Goal: Information Seeking & Learning: Learn about a topic

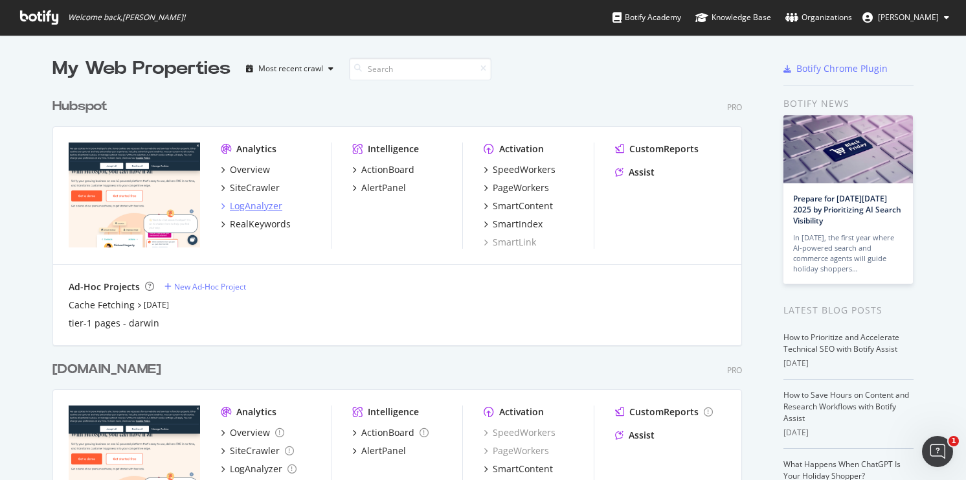
click at [258, 208] on div "LogAnalyzer" at bounding box center [256, 205] width 52 height 13
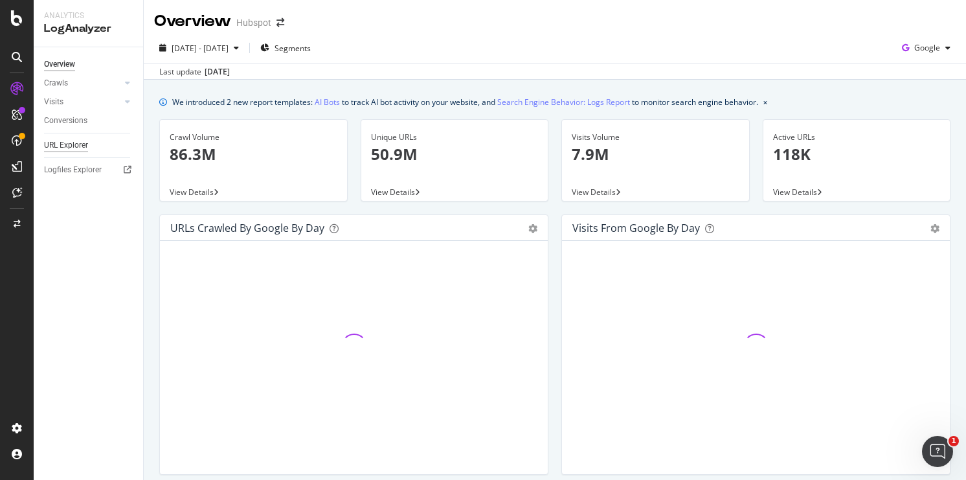
click at [65, 148] on div "URL Explorer" at bounding box center [66, 146] width 44 height 14
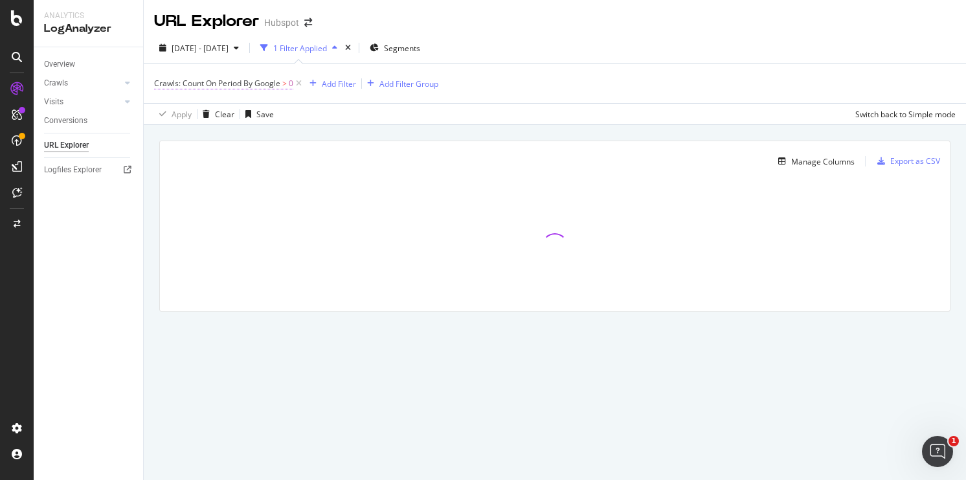
click at [282, 87] on span "Crawls: Count On Period By Google > 0" at bounding box center [223, 84] width 139 height 12
click at [195, 115] on span "By Google" at bounding box center [184, 114] width 37 height 11
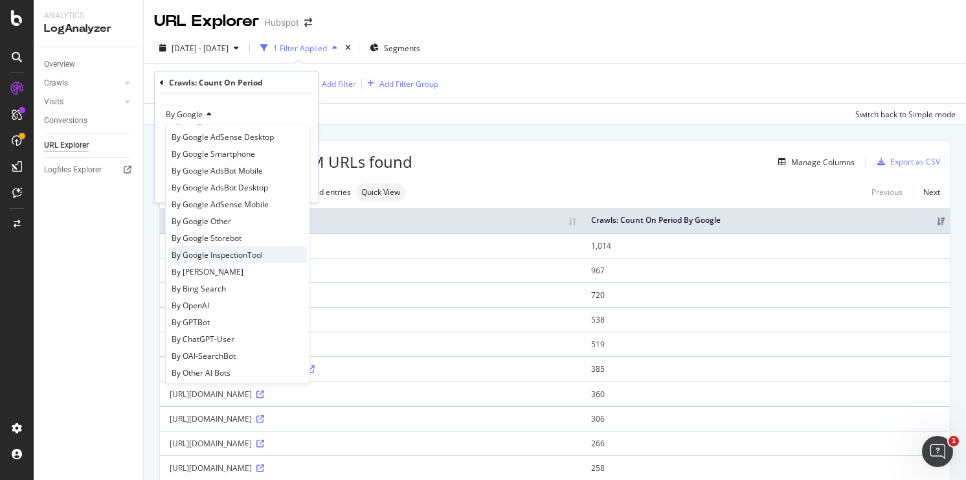
scroll to position [87, 0]
click at [211, 324] on span "By ChatGPT-User" at bounding box center [203, 322] width 63 height 11
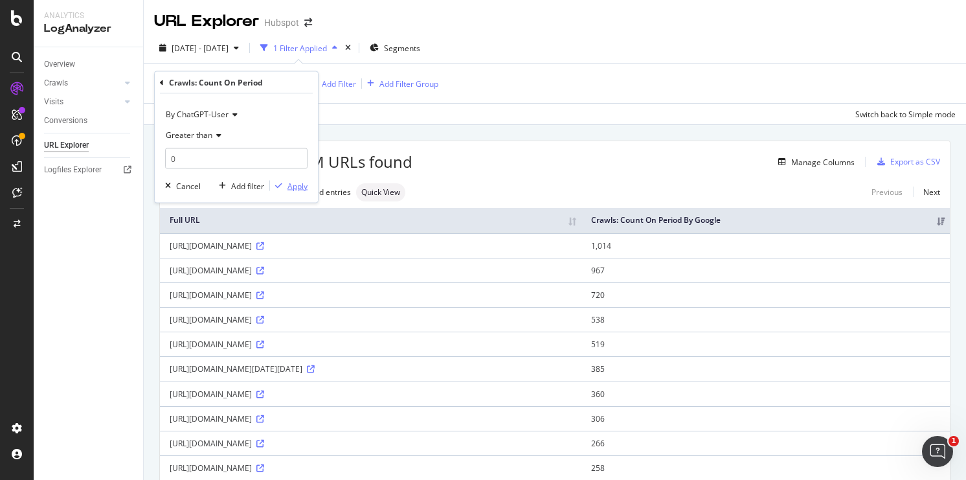
click at [289, 182] on div "Apply" at bounding box center [298, 185] width 20 height 11
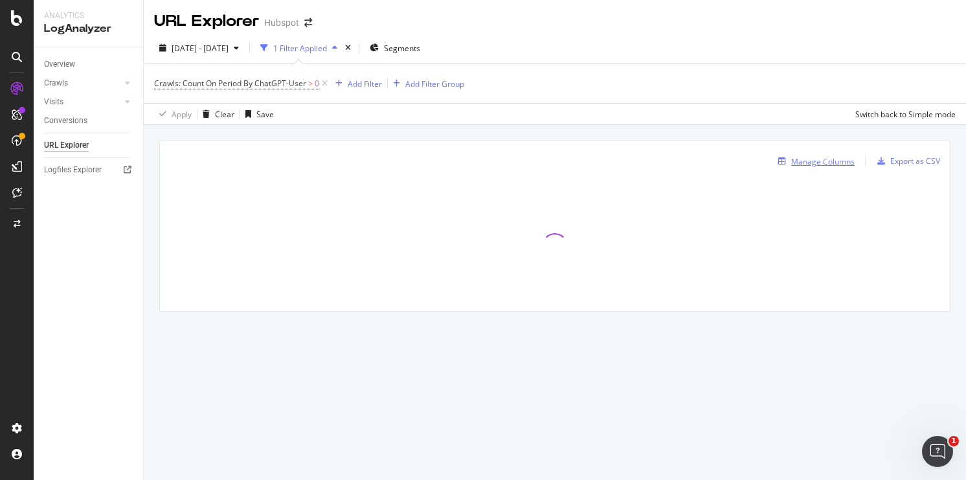
click at [799, 163] on div "Manage Columns" at bounding box center [822, 161] width 63 height 11
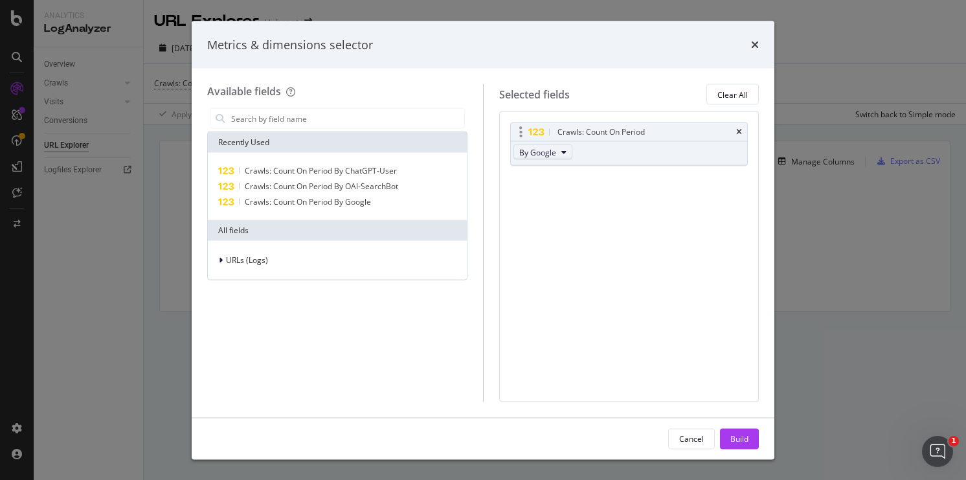
click at [556, 155] on button "By Google" at bounding box center [543, 152] width 59 height 16
click at [561, 224] on span "By ChatGPT-User" at bounding box center [576, 225] width 102 height 12
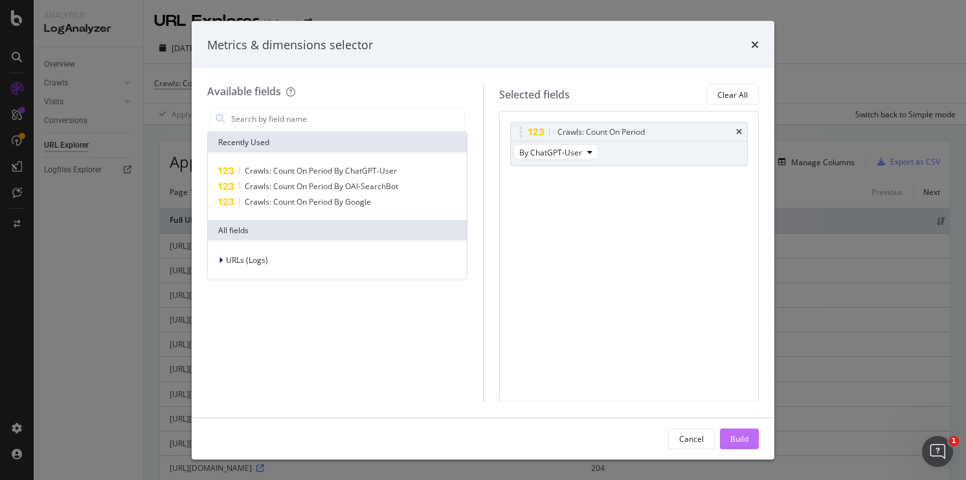
click at [736, 442] on div "Build" at bounding box center [740, 438] width 18 height 11
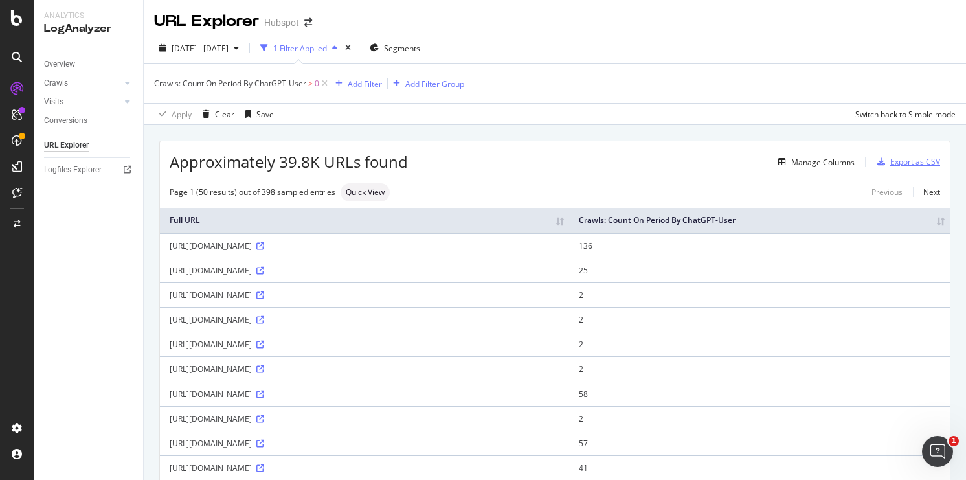
click at [915, 162] on div "Export as CSV" at bounding box center [916, 161] width 50 height 11
click at [896, 166] on div "Export as CSV" at bounding box center [916, 161] width 50 height 11
click at [897, 161] on div "Export as CSV" at bounding box center [916, 161] width 50 height 11
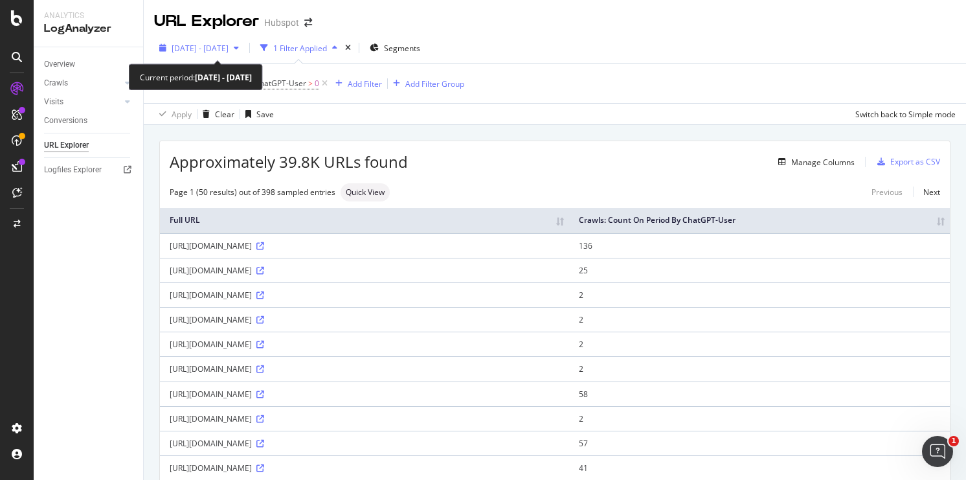
click at [222, 48] on span "[DATE] - [DATE]" at bounding box center [200, 48] width 57 height 11
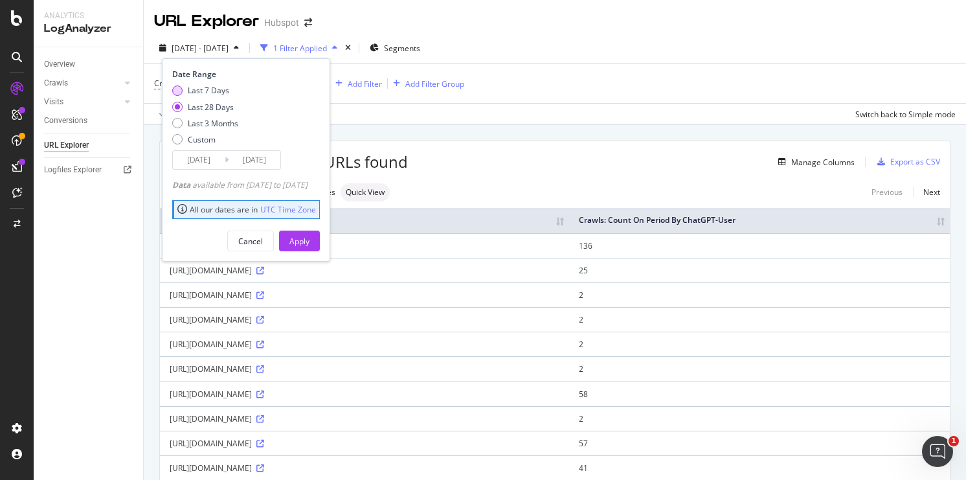
click at [188, 89] on div "Last 7 Days" at bounding box center [208, 90] width 41 height 11
type input "[DATE]"
click at [310, 237] on div "Apply" at bounding box center [300, 241] width 20 height 11
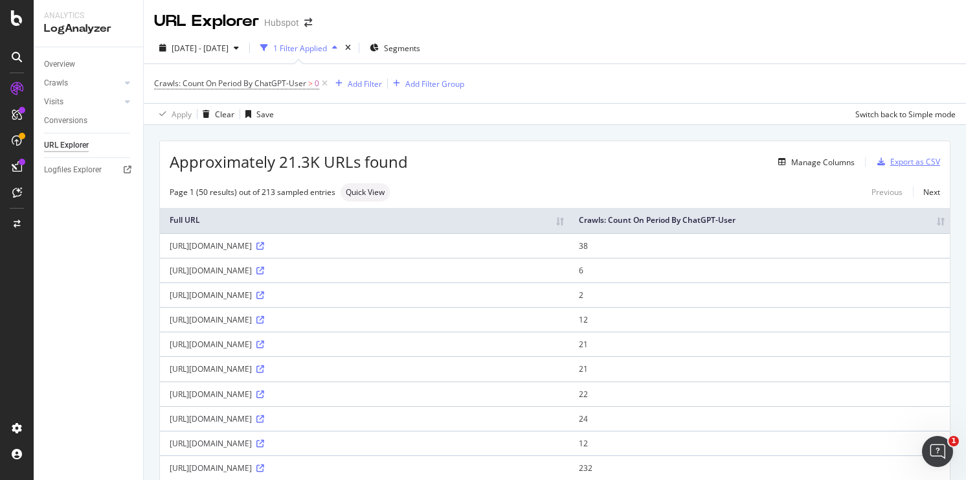
click at [902, 158] on div "Export as CSV" at bounding box center [916, 161] width 50 height 11
click at [898, 163] on div "Export as CSV" at bounding box center [916, 161] width 50 height 11
click at [904, 162] on div "Export as CSV" at bounding box center [916, 161] width 50 height 11
click at [905, 165] on div "Export as CSV" at bounding box center [916, 161] width 50 height 11
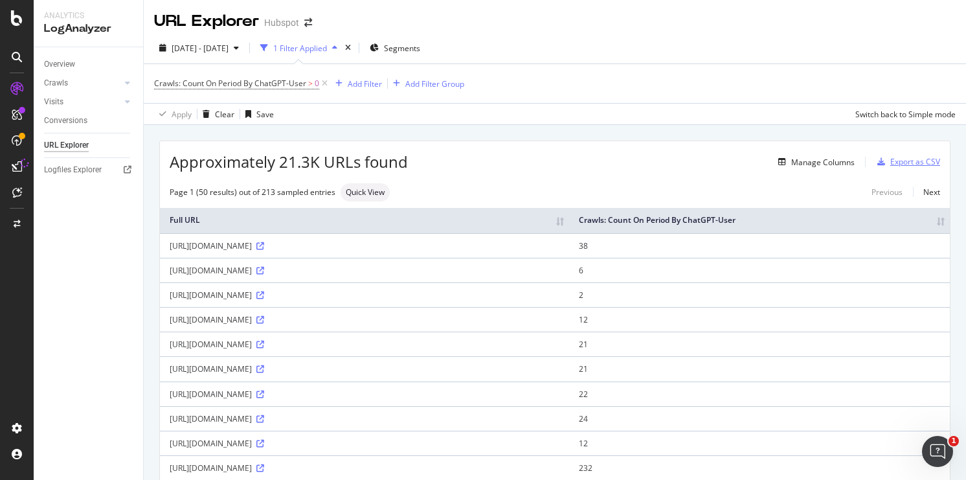
click at [905, 165] on div "Export as CSV" at bounding box center [916, 161] width 50 height 11
click at [888, 165] on div "button" at bounding box center [881, 162] width 18 height 8
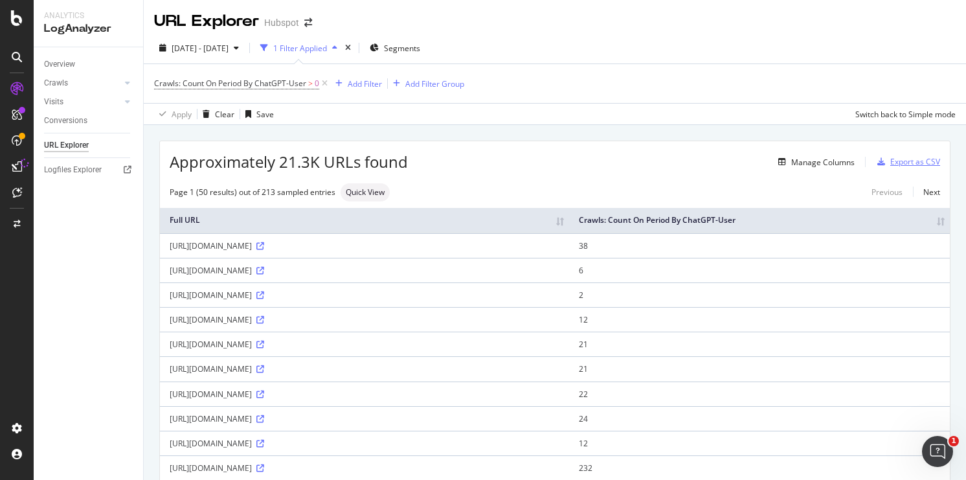
click at [906, 161] on div "Export as CSV" at bounding box center [916, 161] width 50 height 11
click at [896, 160] on div "Export as CSV" at bounding box center [916, 161] width 50 height 11
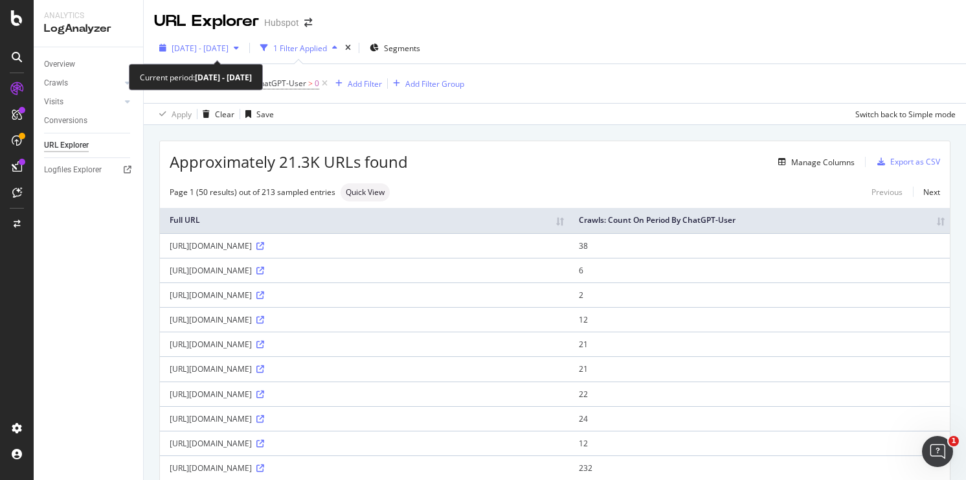
click at [229, 51] on span "[DATE] - [DATE]" at bounding box center [200, 48] width 57 height 11
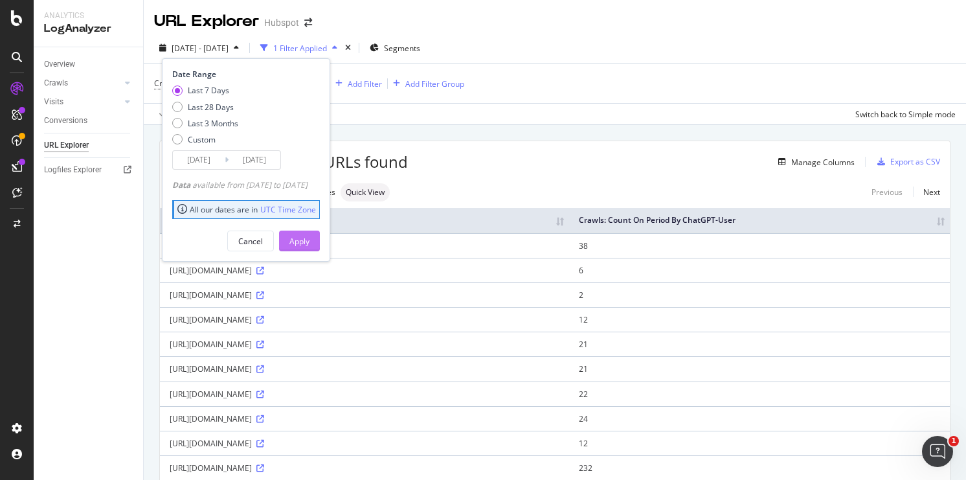
click at [310, 234] on div "Apply" at bounding box center [300, 240] width 20 height 19
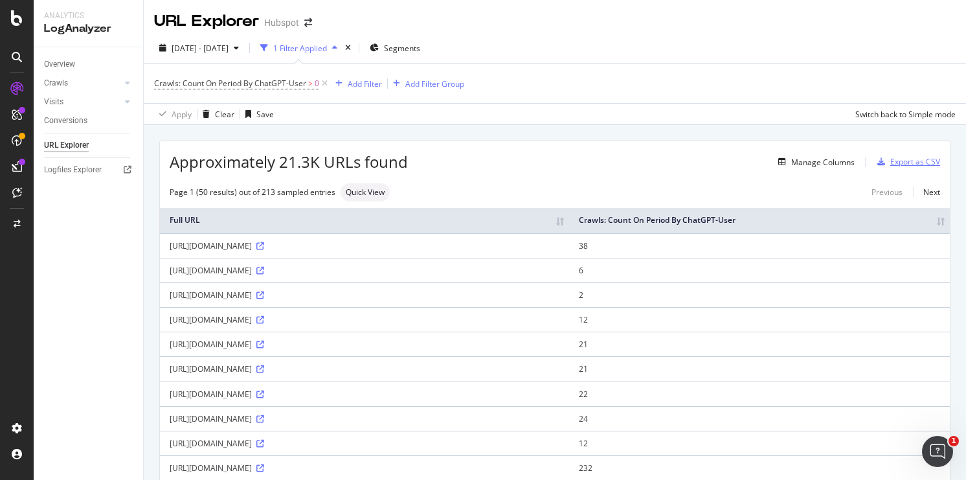
click at [919, 160] on div "Export as CSV" at bounding box center [916, 161] width 50 height 11
click at [821, 163] on div "Manage Columns" at bounding box center [822, 162] width 63 height 11
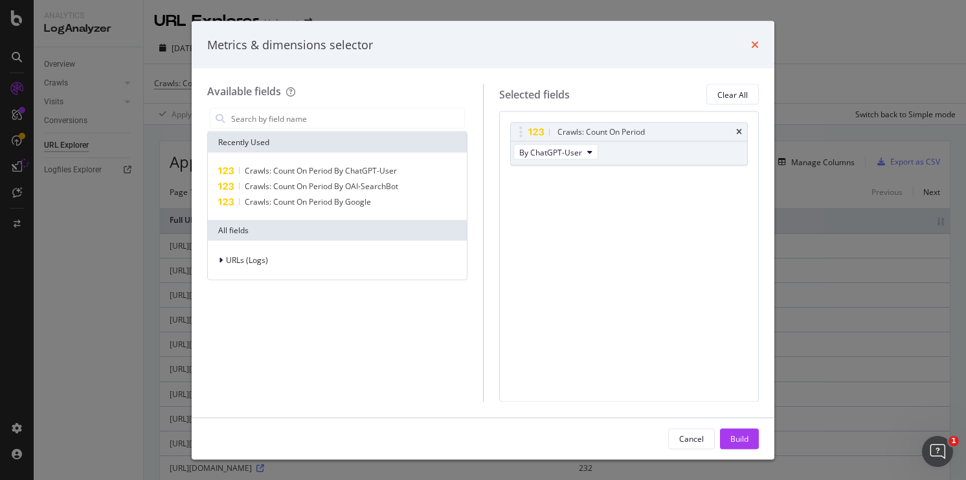
click at [755, 43] on icon "times" at bounding box center [755, 45] width 8 height 10
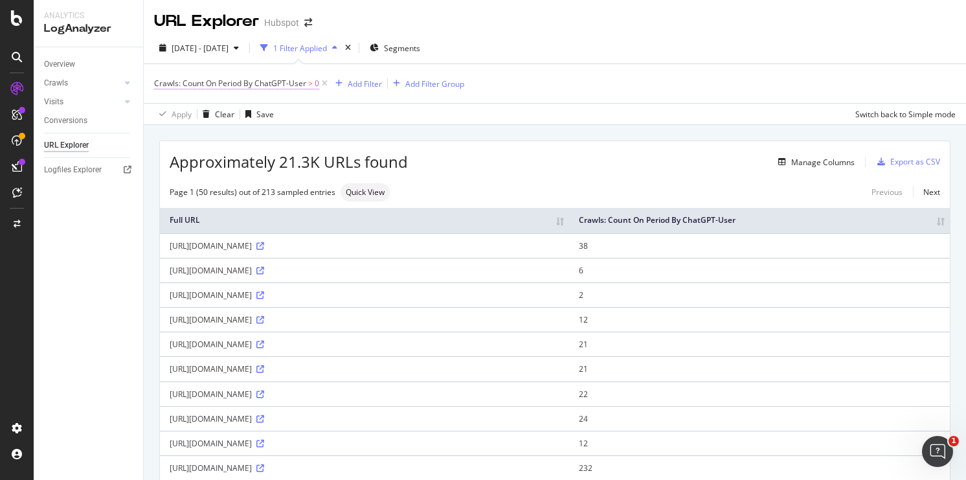
click at [275, 83] on span "Crawls: Count On Period By ChatGPT-User" at bounding box center [230, 83] width 152 height 11
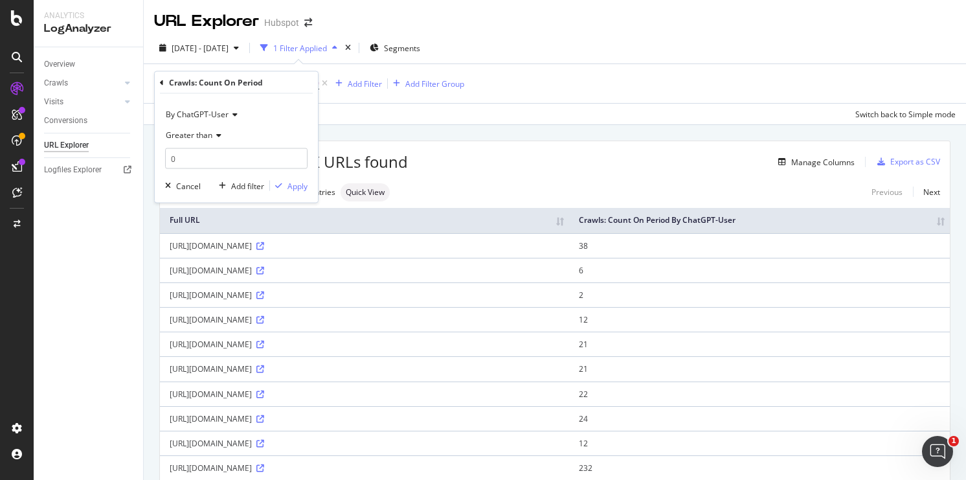
click at [220, 113] on span "By ChatGPT-User" at bounding box center [197, 114] width 63 height 11
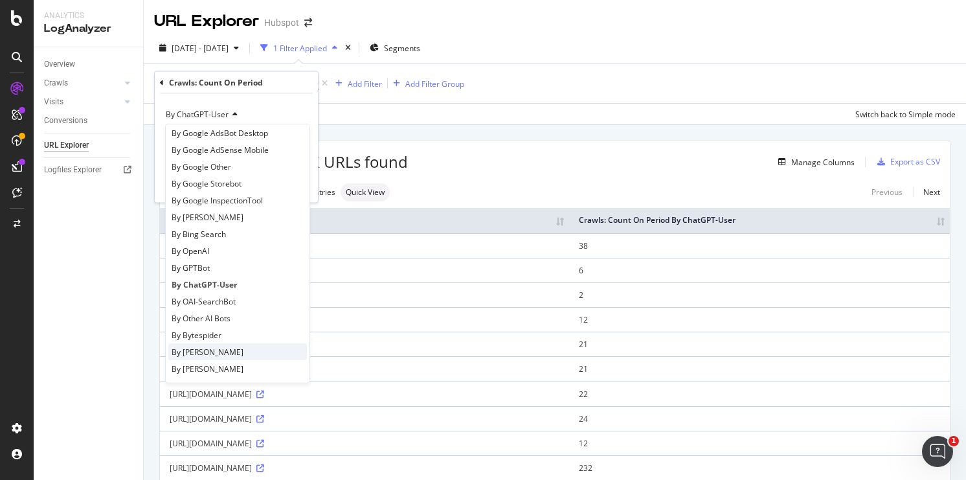
scroll to position [112, 0]
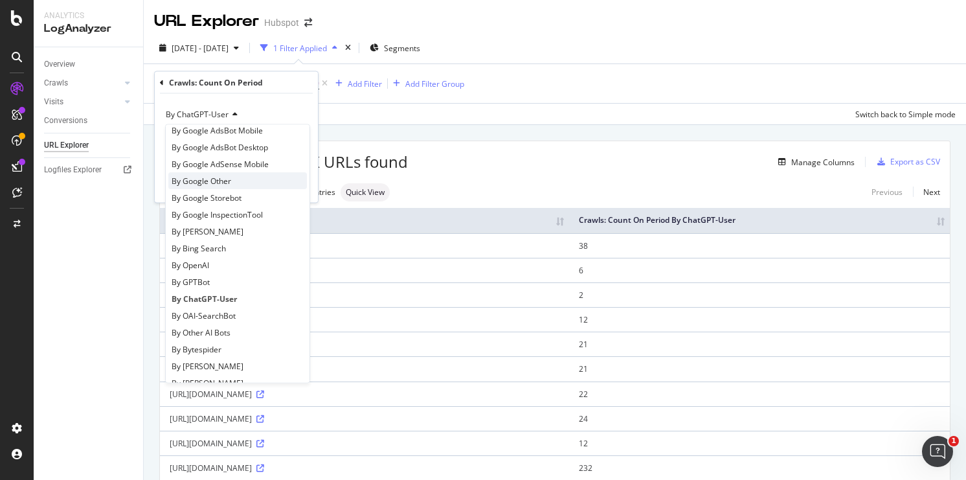
click at [227, 179] on span "By Google Other" at bounding box center [202, 180] width 60 height 11
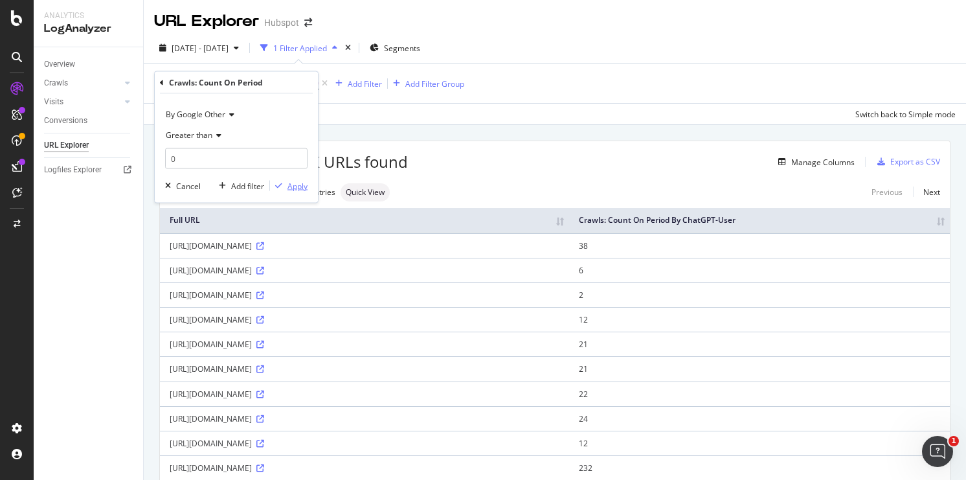
click at [297, 187] on div "Apply" at bounding box center [298, 185] width 20 height 11
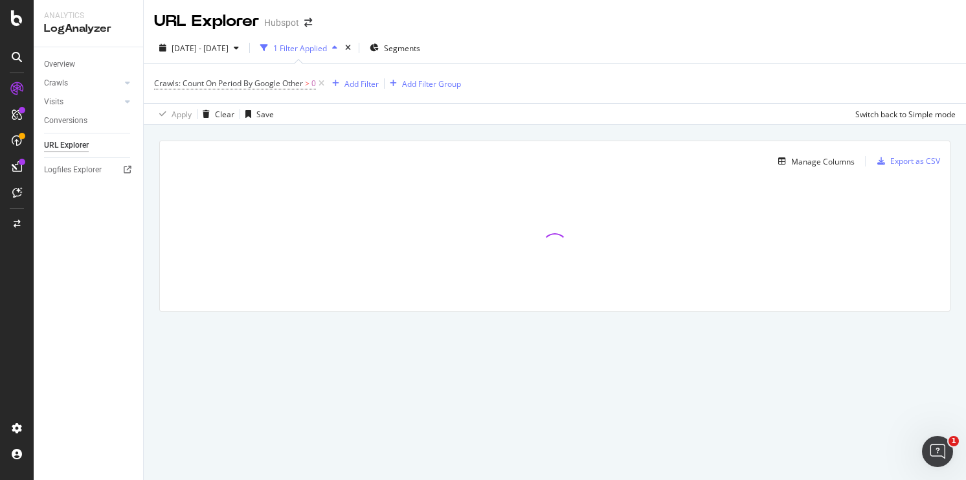
click at [818, 153] on div "Manage Columns Export as CSV" at bounding box center [555, 156] width 790 height 30
click at [816, 157] on div "Manage Columns" at bounding box center [822, 161] width 63 height 11
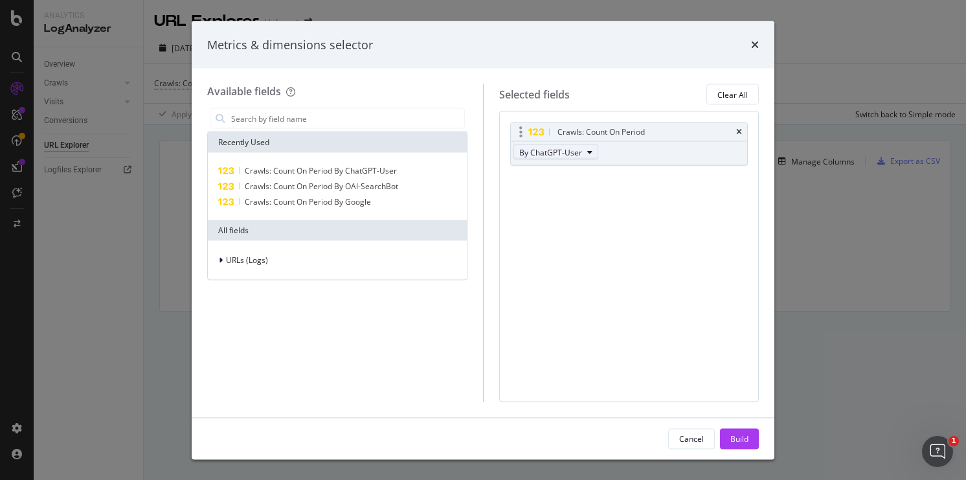
click at [551, 156] on span "By ChatGPT-User" at bounding box center [550, 151] width 63 height 11
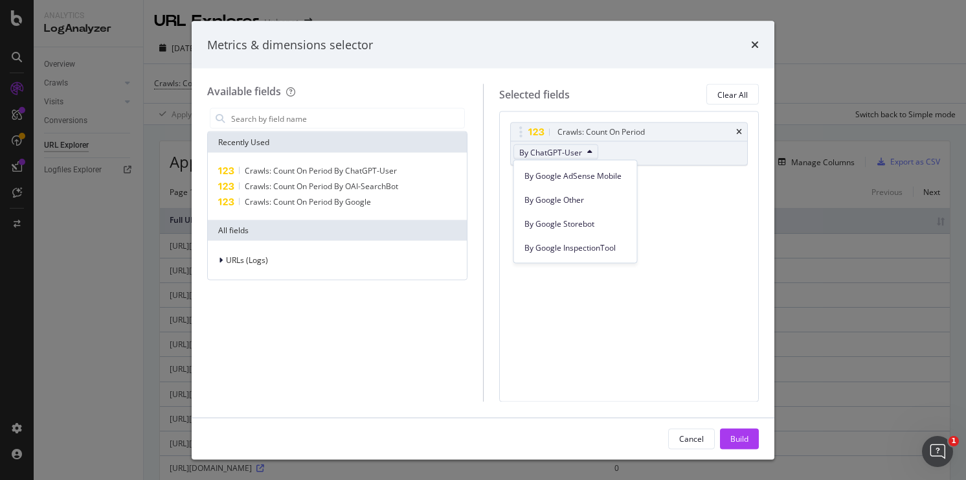
scroll to position [195, 0]
click at [567, 198] on span "By Google Other" at bounding box center [576, 196] width 102 height 12
click at [748, 437] on div "Build" at bounding box center [740, 438] width 18 height 11
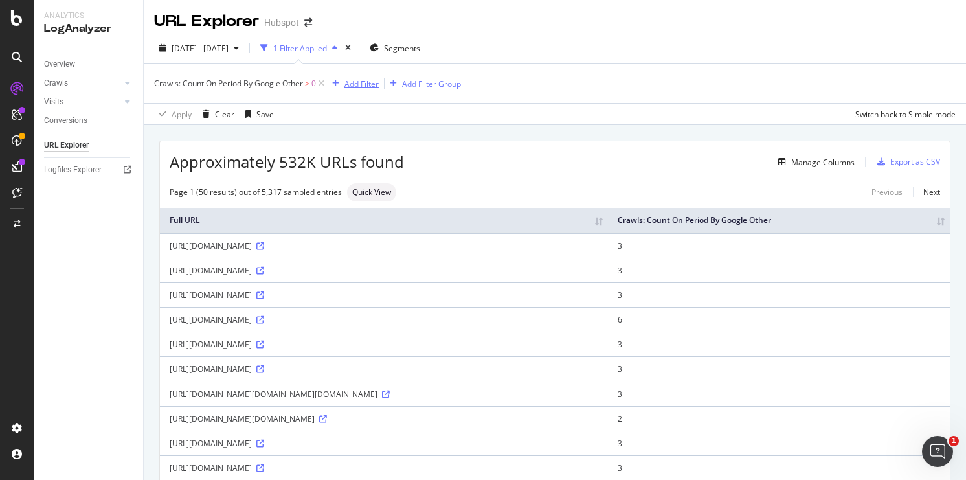
click at [365, 84] on div "Add Filter" at bounding box center [362, 83] width 34 height 11
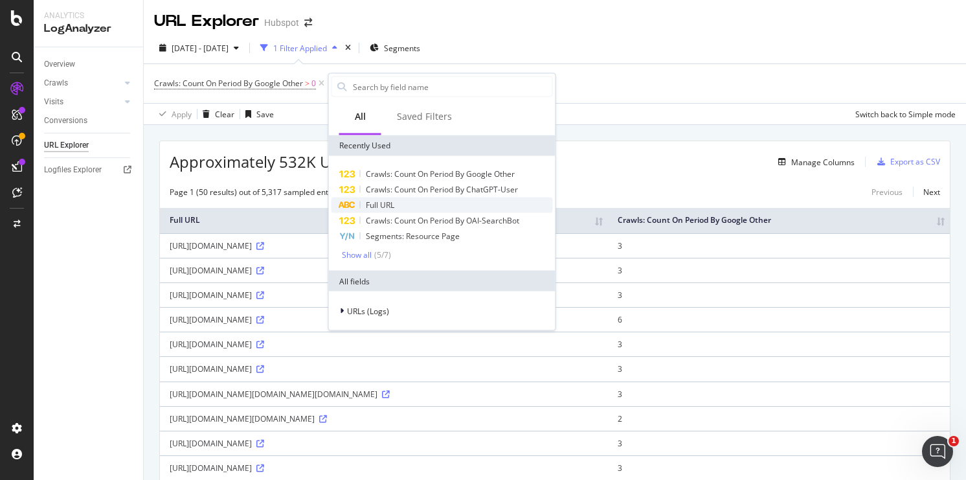
click at [385, 203] on span "Full URL" at bounding box center [380, 204] width 28 height 11
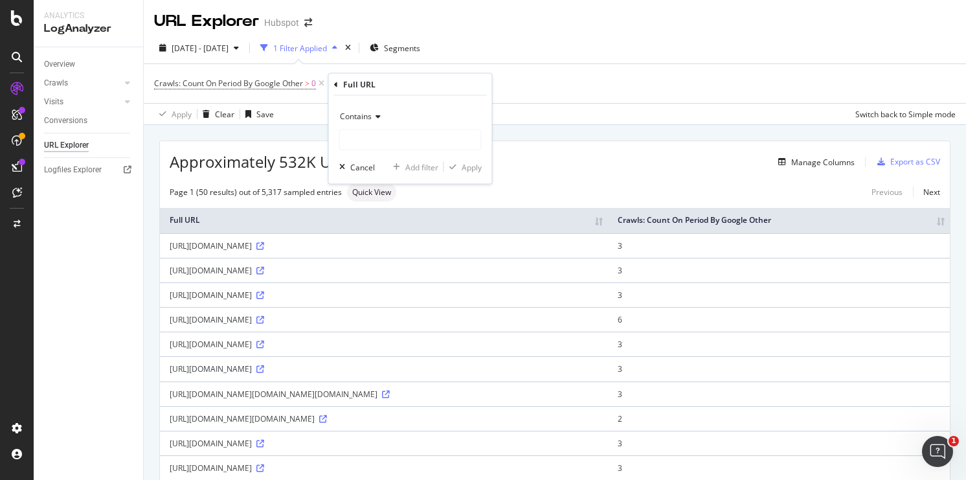
click at [484, 139] on div "Contains Cancel Add filter Apply" at bounding box center [410, 140] width 163 height 88
click at [455, 140] on input "text" at bounding box center [410, 140] width 141 height 21
type input "/glossary"
click at [475, 168] on div "Apply" at bounding box center [472, 166] width 20 height 11
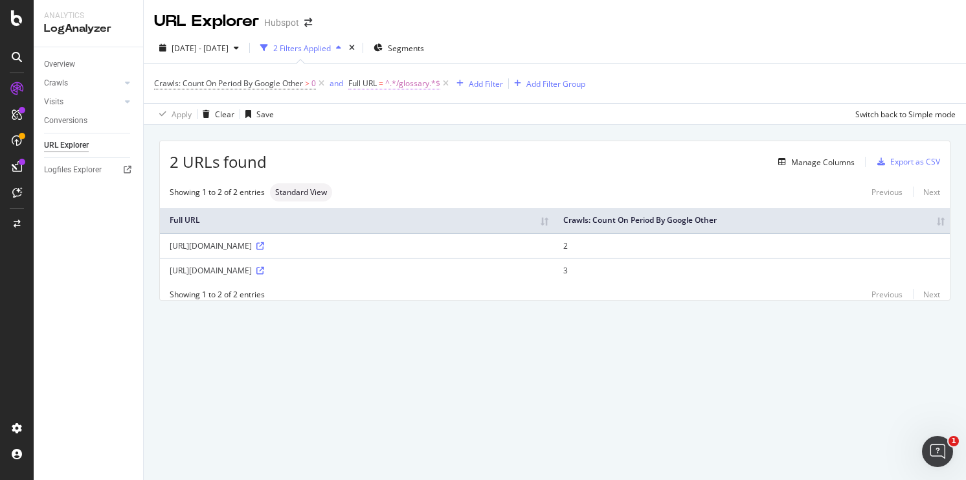
click at [403, 85] on span "^.*/glossary.*$" at bounding box center [412, 83] width 55 height 18
click at [413, 134] on input "/glossary" at bounding box center [422, 138] width 122 height 21
type input "G"
type input "glossary"
click at [489, 169] on div "Apply" at bounding box center [493, 164] width 20 height 11
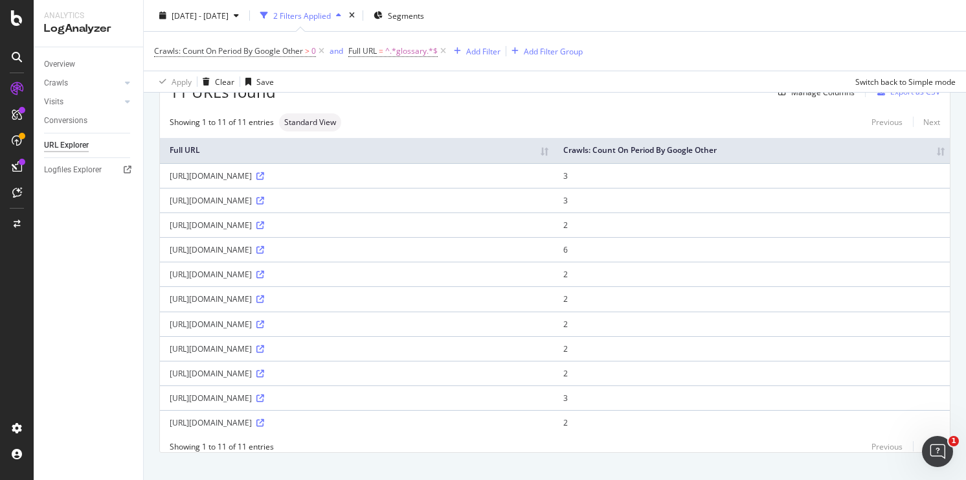
scroll to position [81, 0]
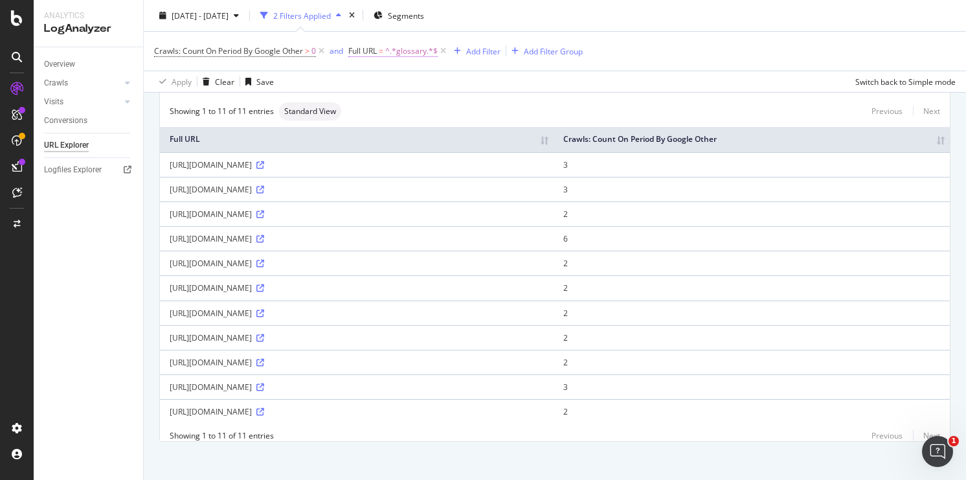
click at [401, 57] on span "^.*glossary.*$" at bounding box center [411, 51] width 52 height 18
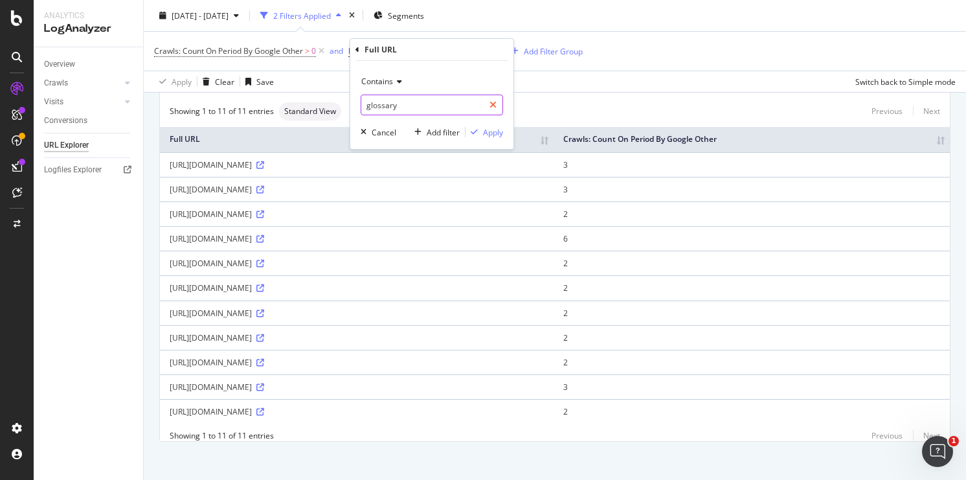
click at [493, 108] on icon at bounding box center [493, 104] width 7 height 9
click at [366, 129] on icon "button" at bounding box center [364, 132] width 6 height 8
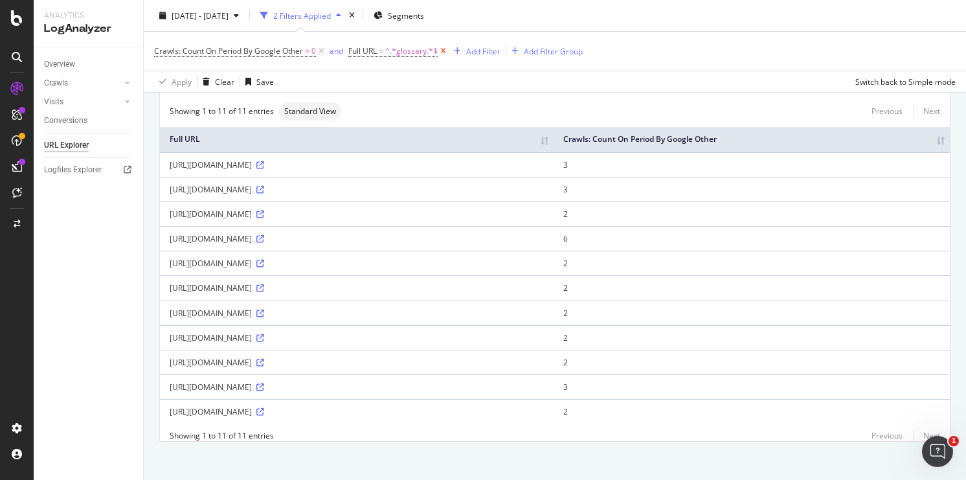
click at [441, 52] on icon at bounding box center [443, 51] width 11 height 13
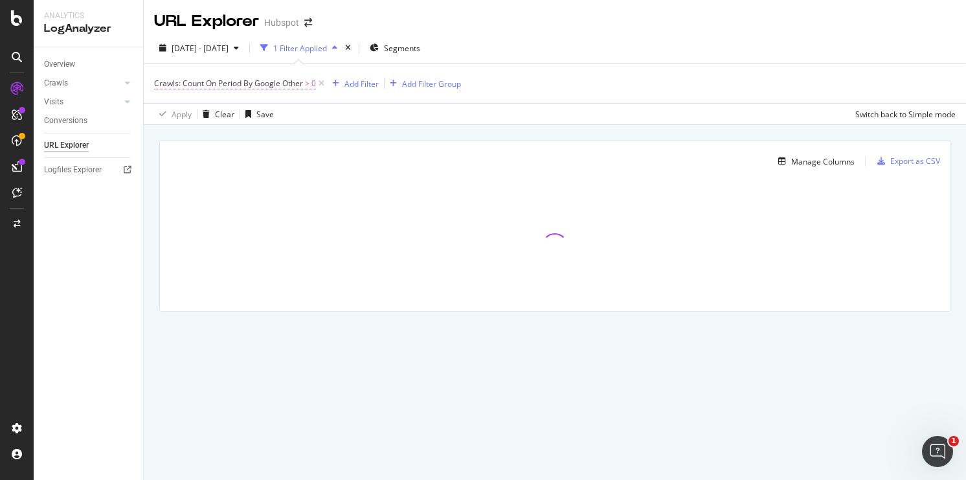
click at [269, 87] on span "Crawls: Count On Period By Google Other" at bounding box center [228, 83] width 149 height 11
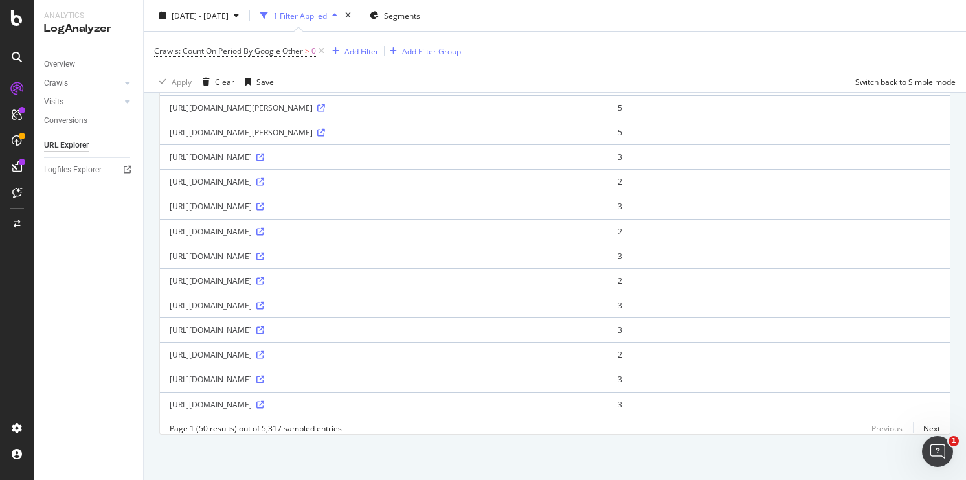
scroll to position [1274, 0]
click at [932, 434] on link "Next" at bounding box center [926, 428] width 27 height 19
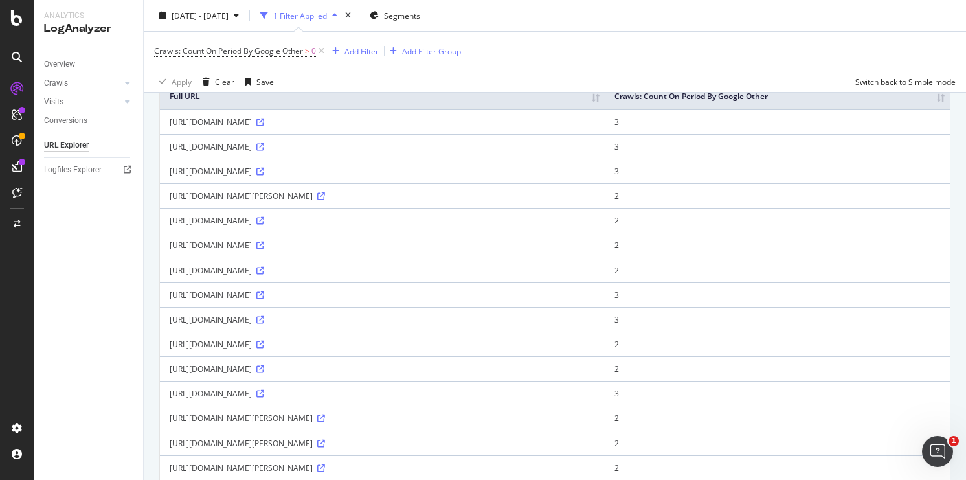
scroll to position [0, 0]
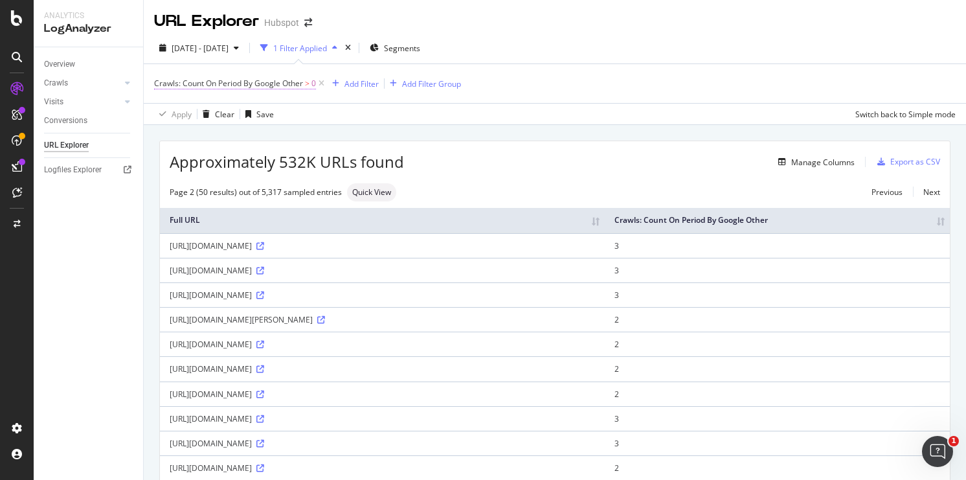
click at [255, 85] on span "Crawls: Count On Period By Google Other" at bounding box center [228, 83] width 149 height 11
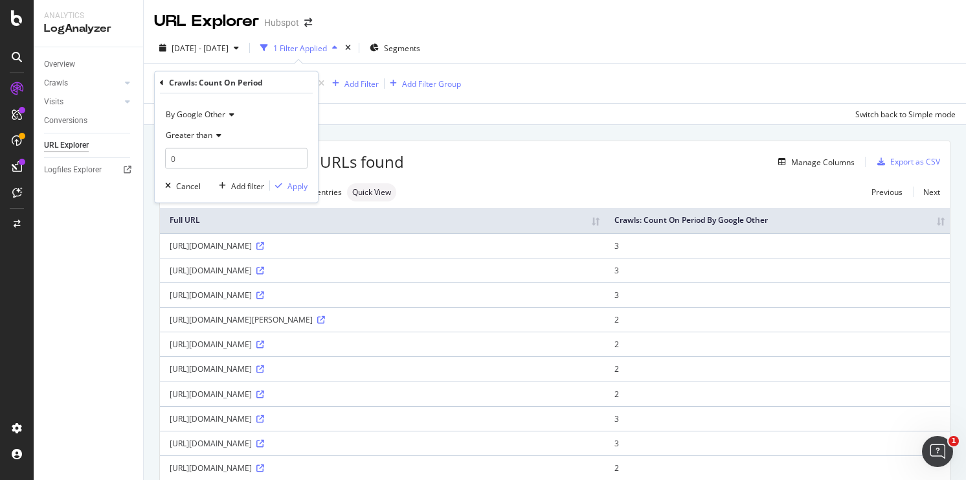
click at [219, 110] on span "By Google Other" at bounding box center [196, 114] width 60 height 11
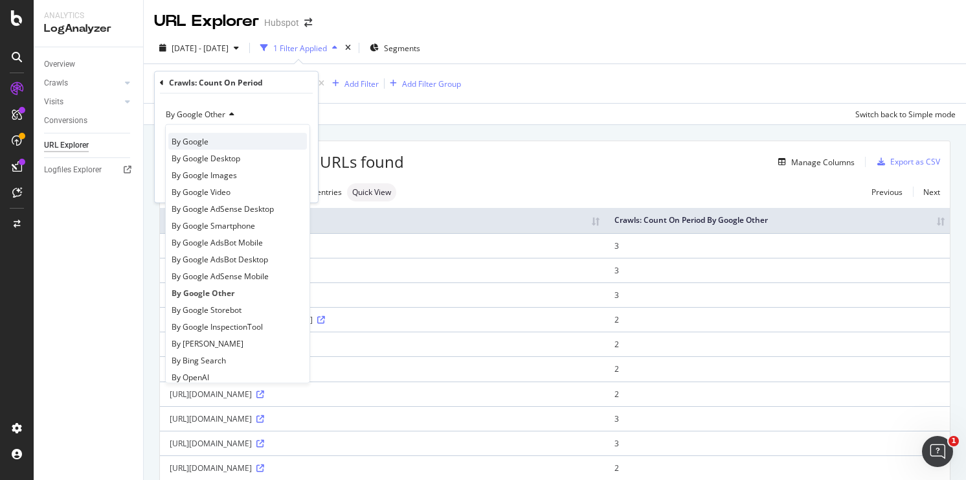
click at [244, 144] on div "By Google" at bounding box center [237, 141] width 139 height 17
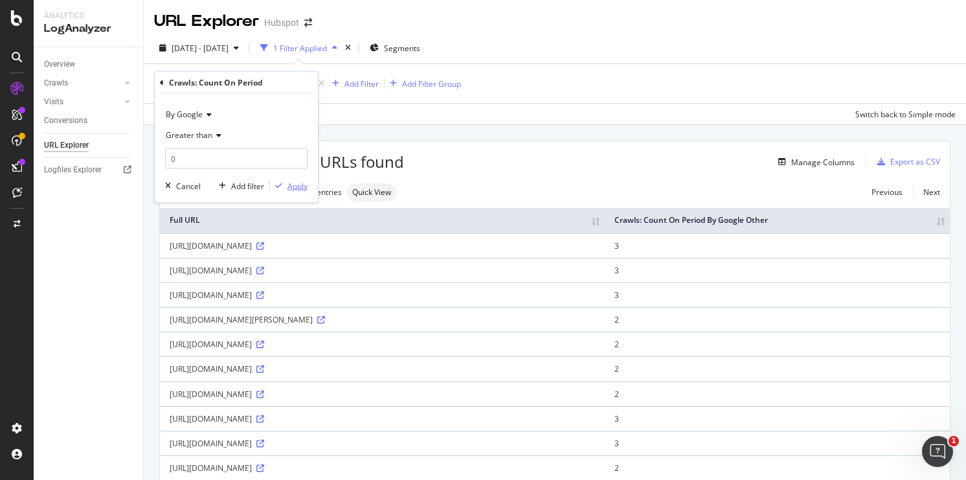
click at [291, 191] on div "Apply" at bounding box center [289, 186] width 38 height 12
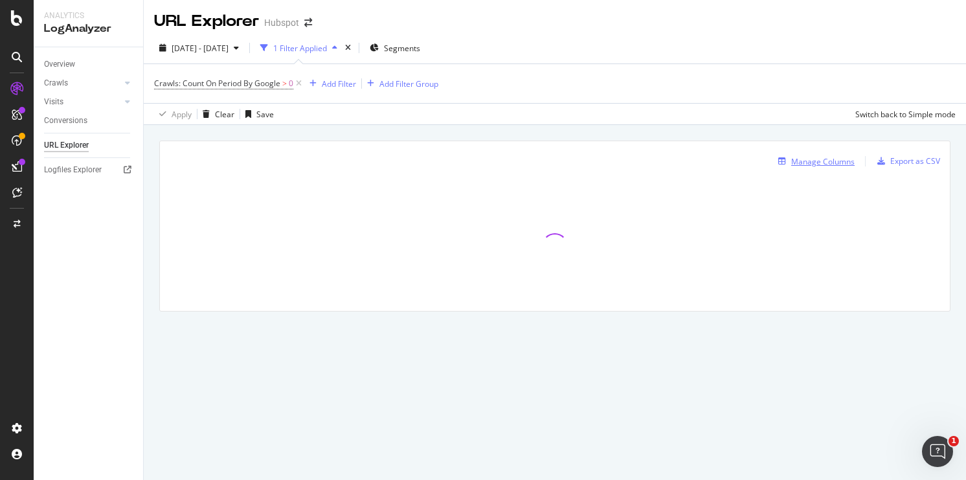
click at [828, 159] on div "Manage Columns" at bounding box center [822, 161] width 63 height 11
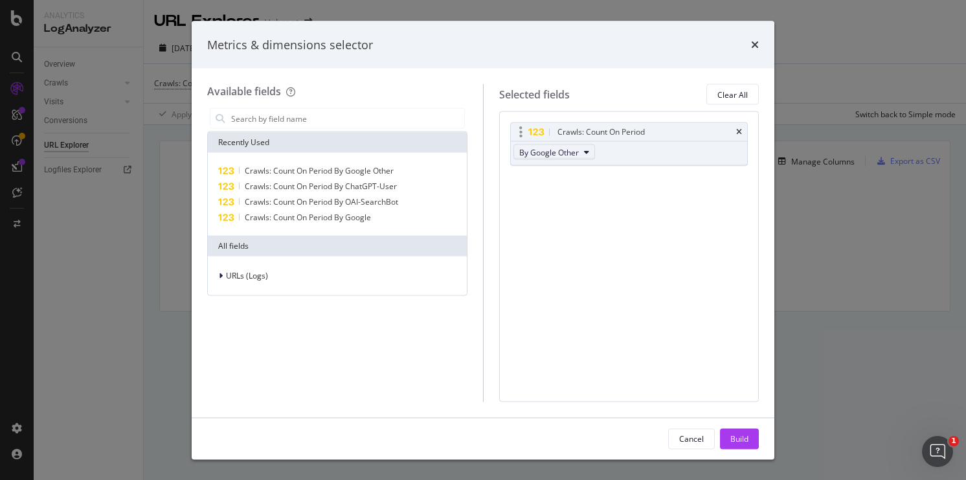
click at [554, 159] on button "By Google Other" at bounding box center [555, 152] width 82 height 16
click at [556, 174] on span "By Google" at bounding box center [576, 175] width 102 height 12
click at [745, 440] on div "Build" at bounding box center [740, 438] width 18 height 11
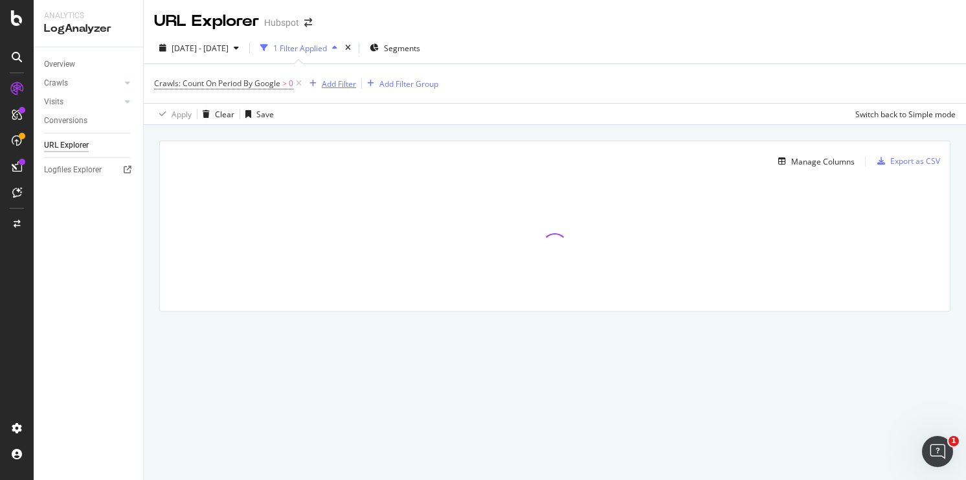
click at [337, 84] on div "Add Filter" at bounding box center [339, 83] width 34 height 11
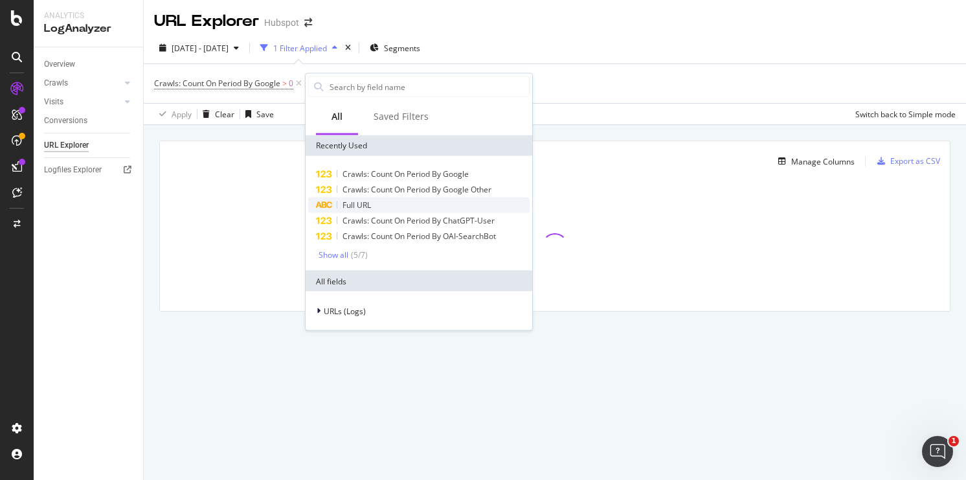
click at [361, 209] on span "Full URL" at bounding box center [357, 204] width 28 height 11
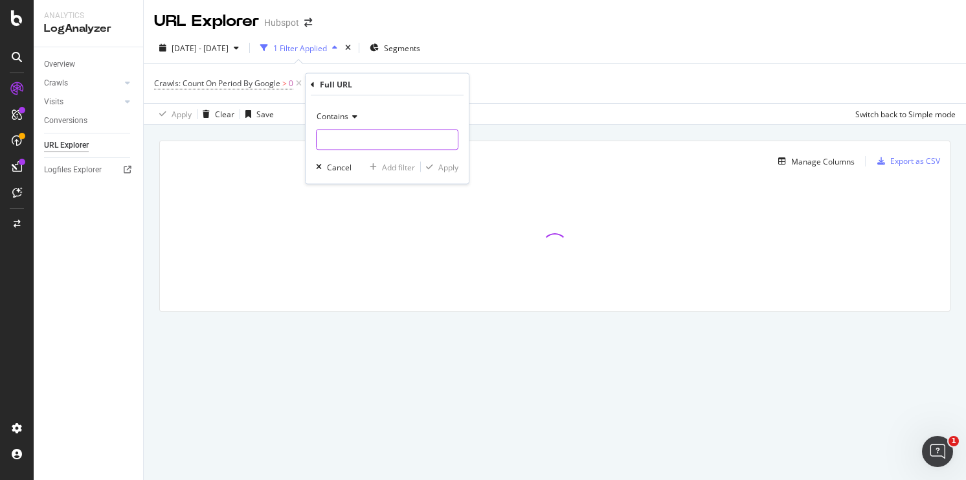
click at [385, 135] on input "text" at bounding box center [387, 140] width 141 height 21
type input "glossary"
click at [450, 166] on div "Apply" at bounding box center [448, 166] width 20 height 11
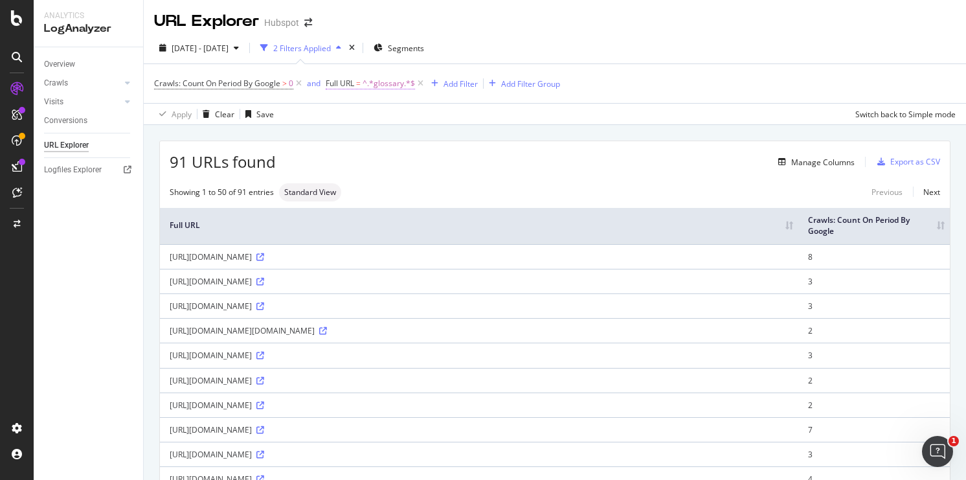
click at [380, 89] on span "^.*glossary.*$" at bounding box center [389, 83] width 52 height 18
click at [343, 139] on input "glossary" at bounding box center [400, 138] width 122 height 21
click at [353, 149] on div "Contains glossary Cancel Add filter Apply" at bounding box center [409, 138] width 163 height 88
click at [342, 139] on input "glossary" at bounding box center [400, 138] width 122 height 21
click at [340, 138] on input "glossary" at bounding box center [400, 138] width 122 height 21
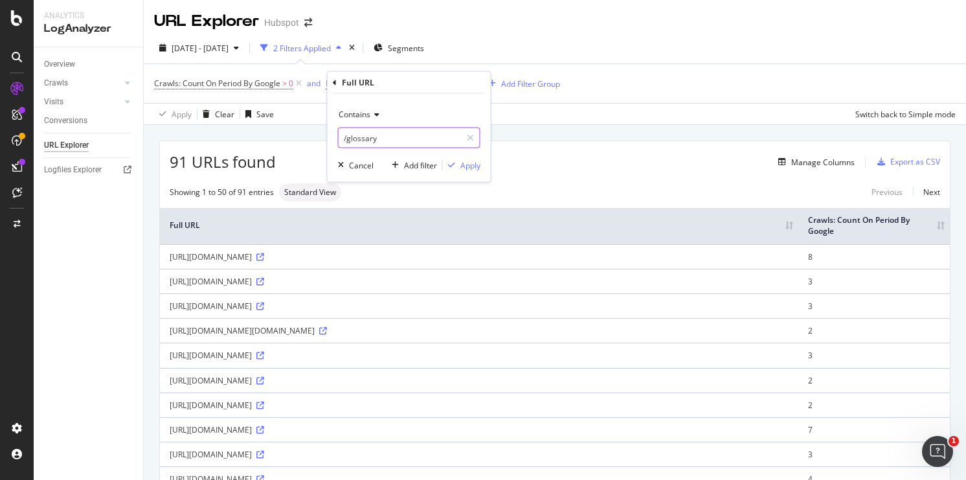
type input "/glossary"
click at [483, 163] on div "Contains /glossary Cancel Add filter Apply" at bounding box center [409, 138] width 163 height 88
click at [470, 164] on div "Apply" at bounding box center [470, 164] width 20 height 11
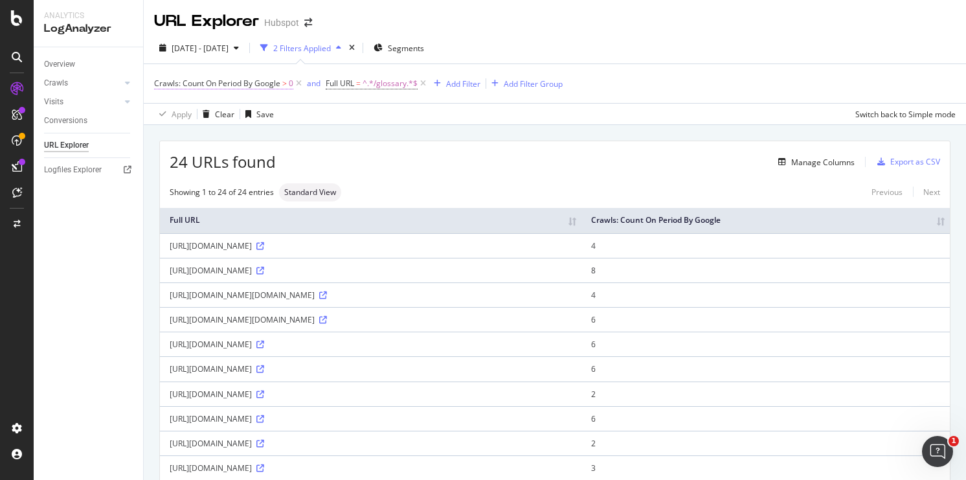
click at [255, 84] on span "Crawls: Count On Period By Google" at bounding box center [217, 83] width 126 height 11
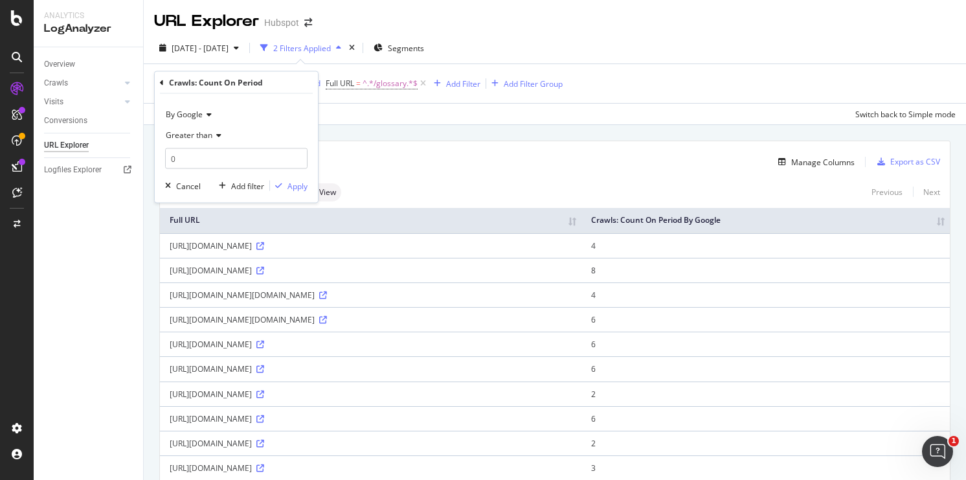
click at [204, 111] on icon at bounding box center [207, 115] width 9 height 8
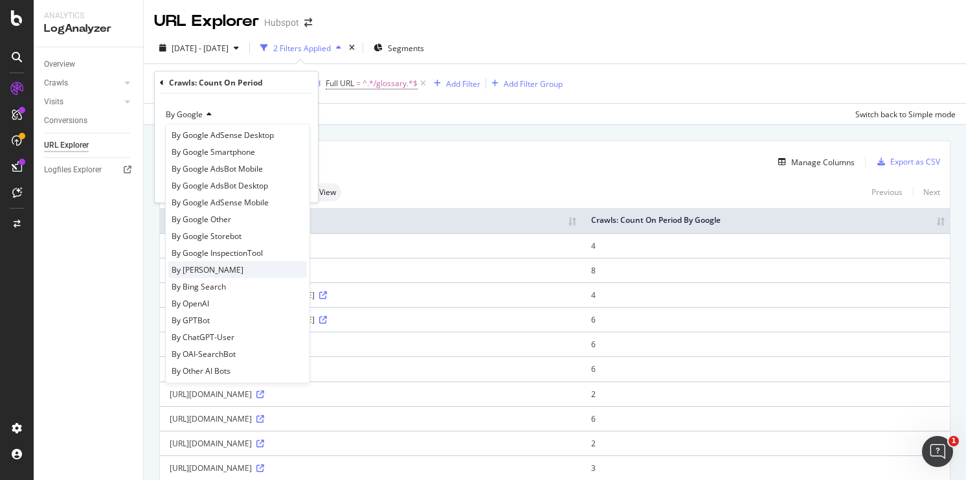
scroll to position [73, 0]
click at [204, 287] on span "By Bing Search" at bounding box center [199, 287] width 54 height 11
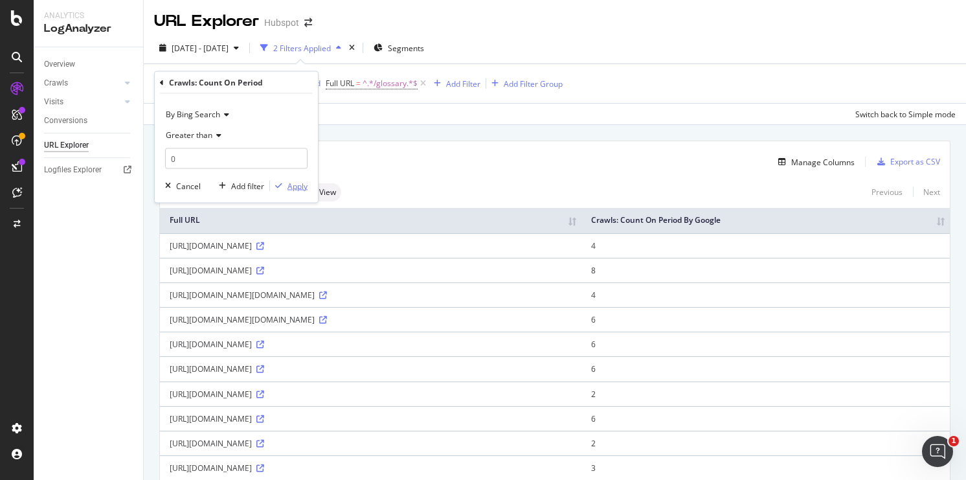
click at [296, 188] on div "Apply" at bounding box center [298, 185] width 20 height 11
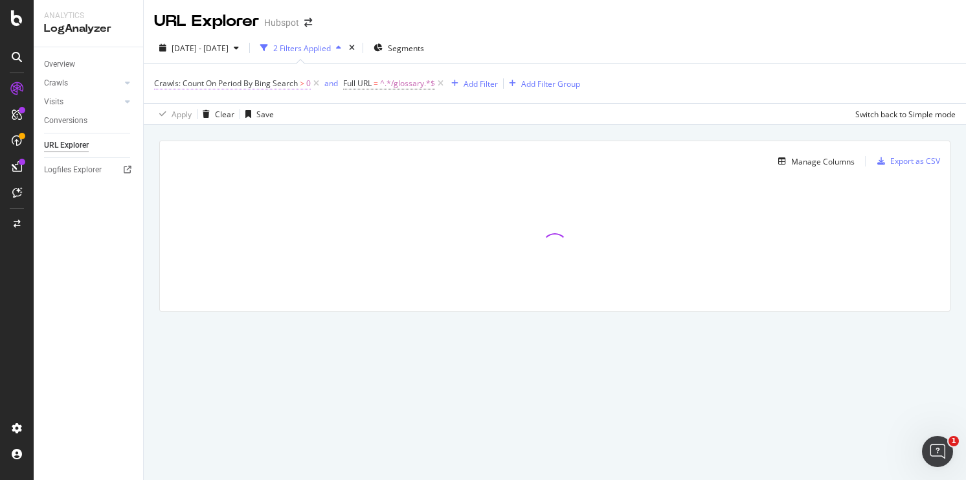
click at [244, 81] on span "Crawls: Count On Period By Bing Search" at bounding box center [226, 83] width 144 height 11
click at [222, 116] on icon at bounding box center [224, 115] width 9 height 8
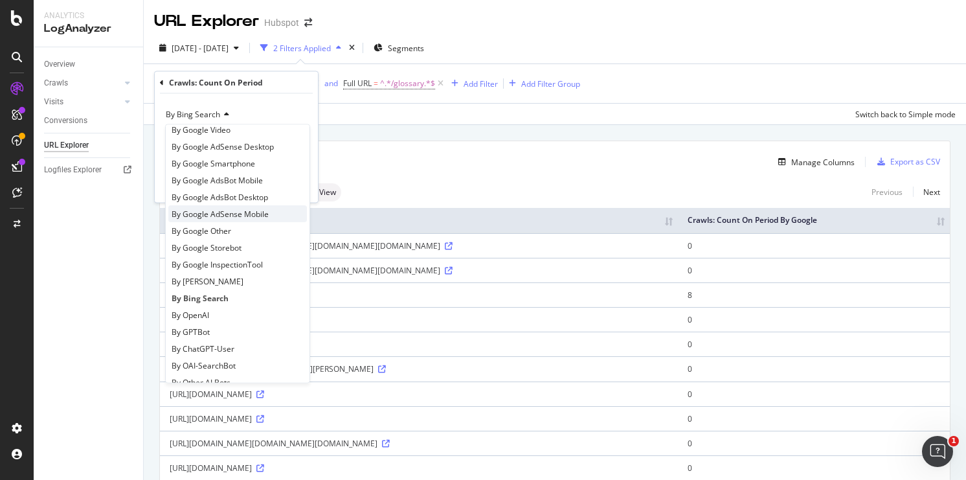
scroll to position [61, 0]
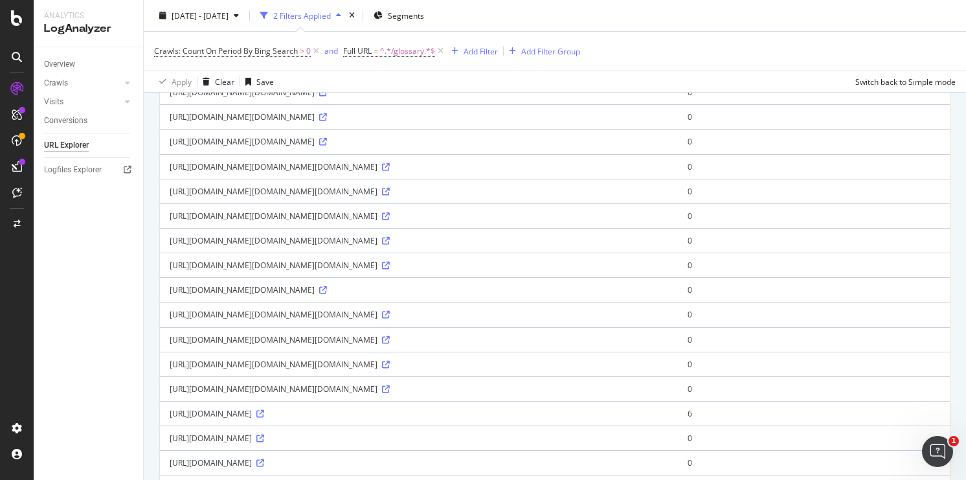
scroll to position [0, 0]
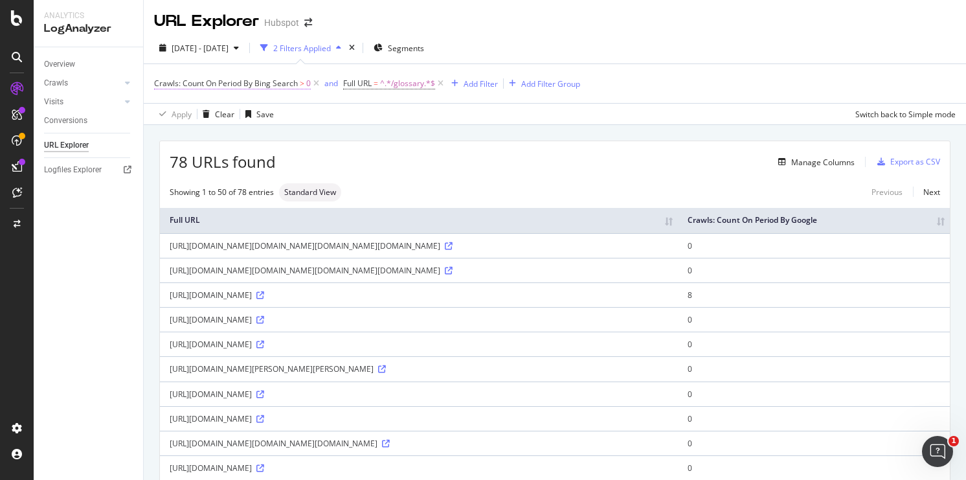
click at [262, 83] on span "Crawls: Count On Period By Bing Search" at bounding box center [226, 83] width 144 height 11
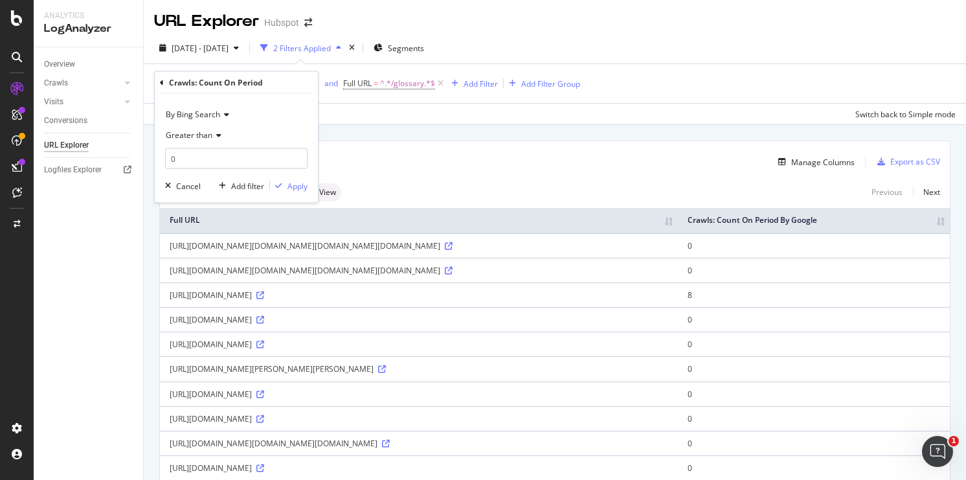
click at [212, 109] on span "By Bing Search" at bounding box center [193, 114] width 54 height 11
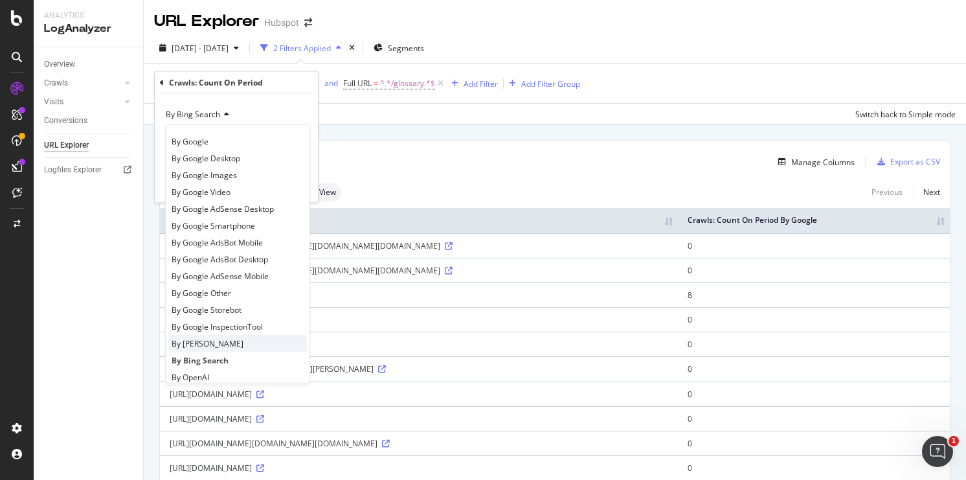
click at [233, 339] on div "By [PERSON_NAME]" at bounding box center [237, 343] width 139 height 17
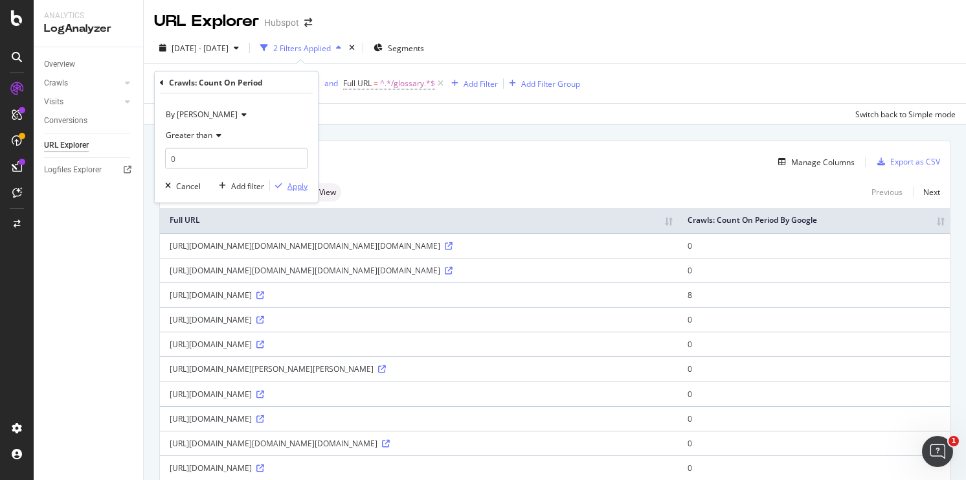
click at [304, 189] on div "Apply" at bounding box center [298, 185] width 20 height 11
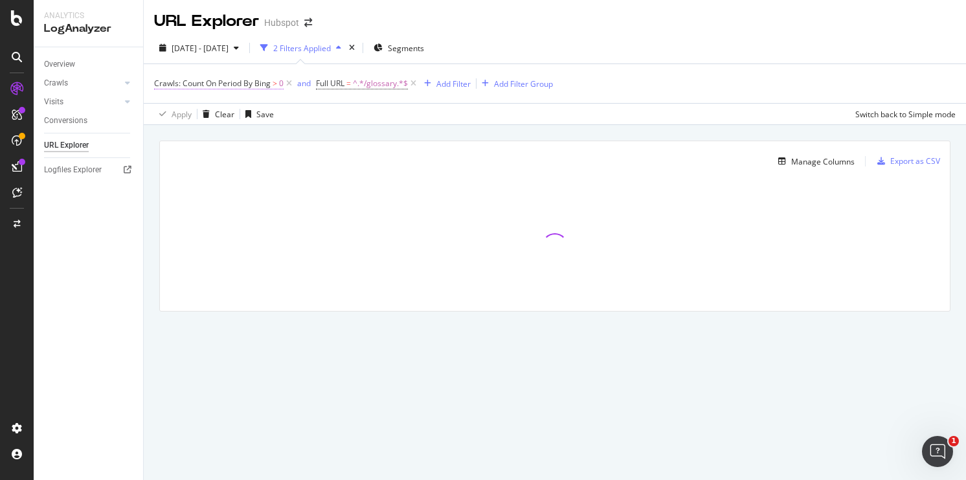
click at [255, 82] on span "Crawls: Count On Period By Bing" at bounding box center [212, 83] width 117 height 11
click at [238, 115] on icon at bounding box center [242, 115] width 9 height 8
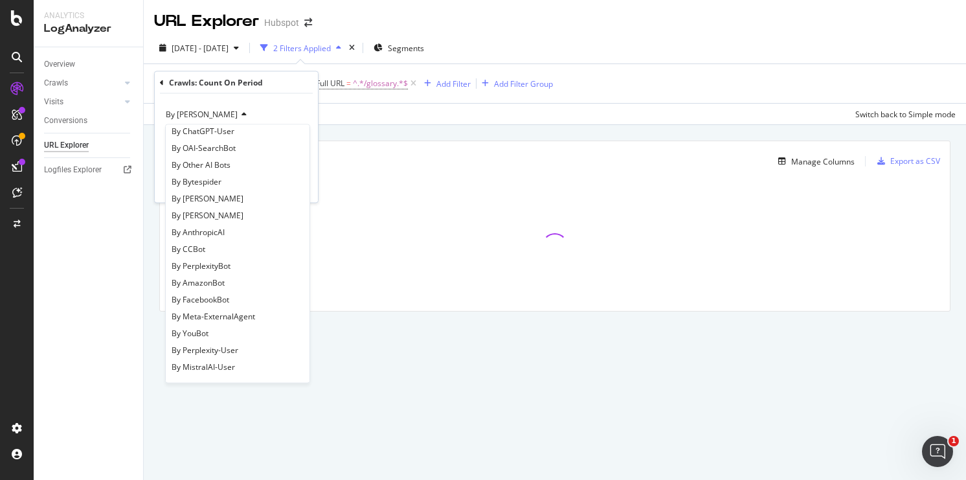
scroll to position [280, 0]
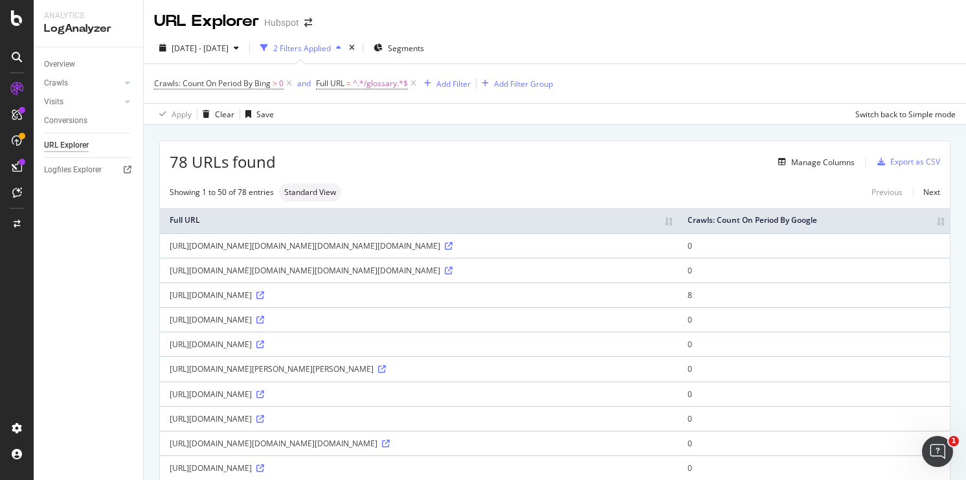
click at [435, 155] on div "Manage Columns" at bounding box center [565, 162] width 579 height 16
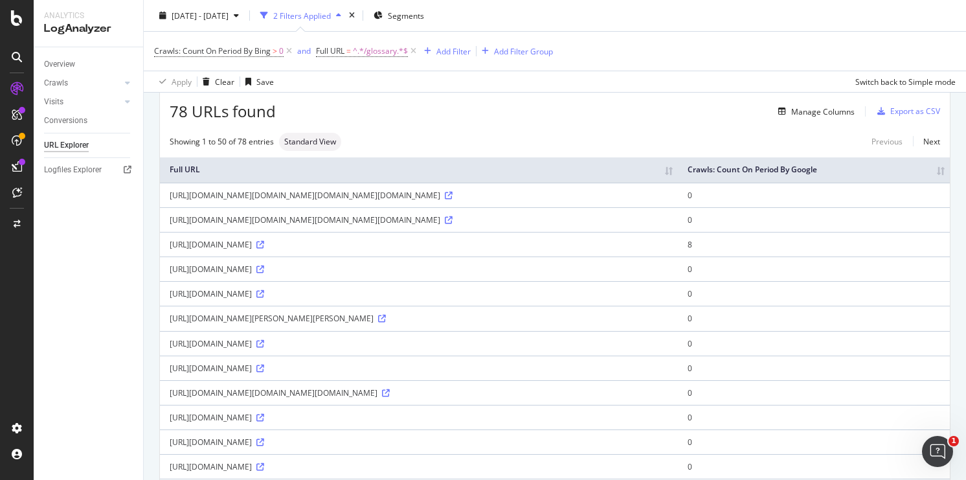
scroll to position [0, 0]
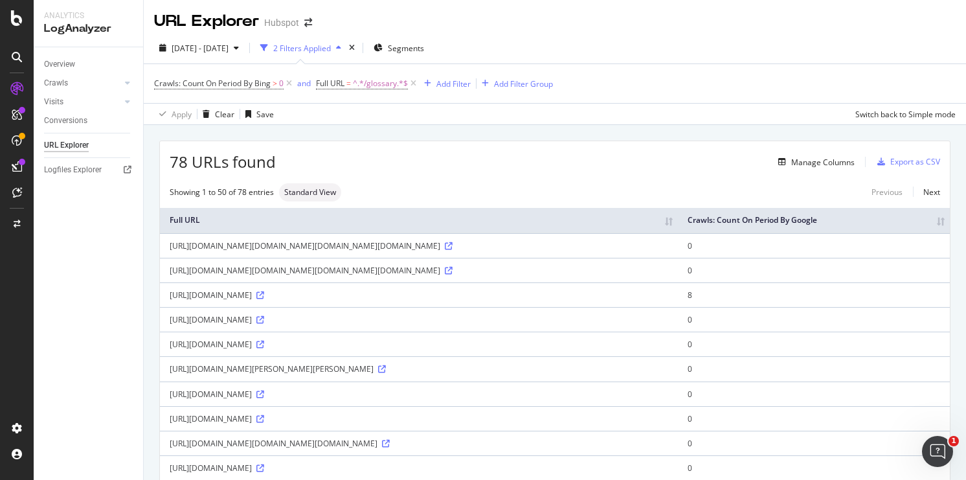
click at [244, 90] on span "Crawls: Count On Period By Bing > 0" at bounding box center [224, 83] width 141 height 18
click at [244, 84] on span "Crawls: Count On Period By Bing" at bounding box center [212, 83] width 117 height 11
